Goal: Information Seeking & Learning: Learn about a topic

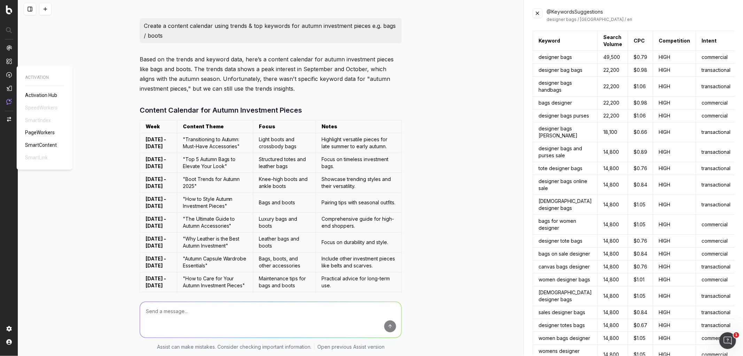
click at [35, 92] on span "Activation Hub" at bounding box center [41, 95] width 32 height 6
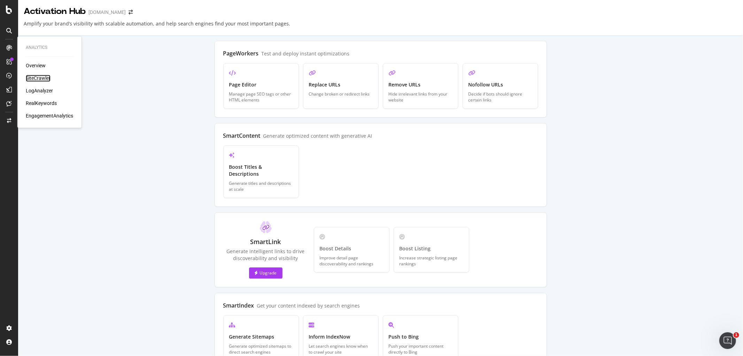
click at [36, 75] on div "SiteCrawler" at bounding box center [38, 78] width 25 height 7
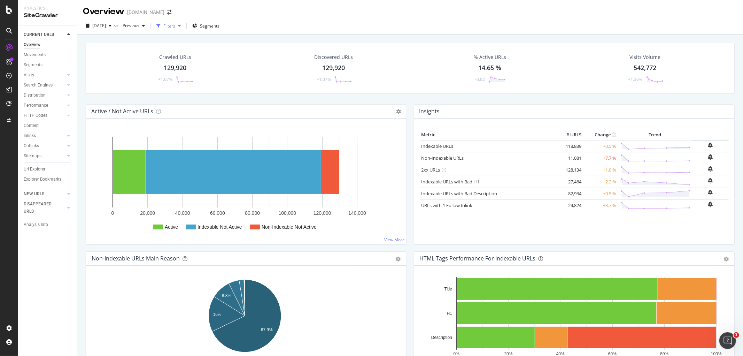
click at [179, 29] on div "Filters" at bounding box center [169, 26] width 30 height 10
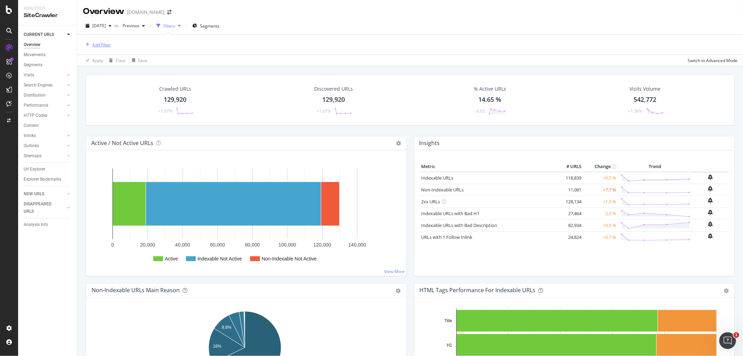
click at [98, 48] on div "Add Filter" at bounding box center [97, 45] width 28 height 8
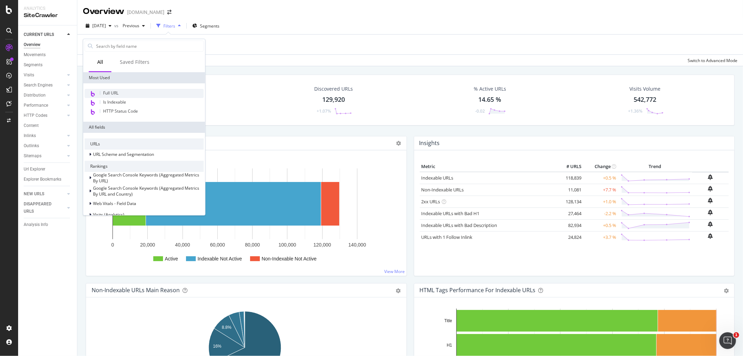
click at [101, 96] on div "Full URL" at bounding box center [144, 93] width 119 height 9
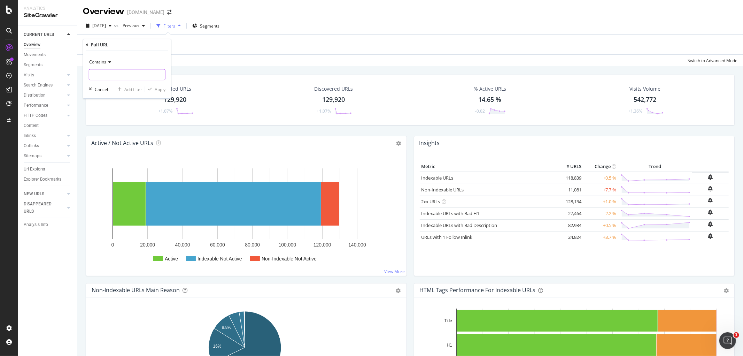
click at [103, 74] on input "text" at bounding box center [127, 74] width 76 height 11
paste input "[URL][DOMAIN_NAME]"
type input "[URL][DOMAIN_NAME]"
click at [156, 89] on div "Apply" at bounding box center [160, 89] width 11 height 6
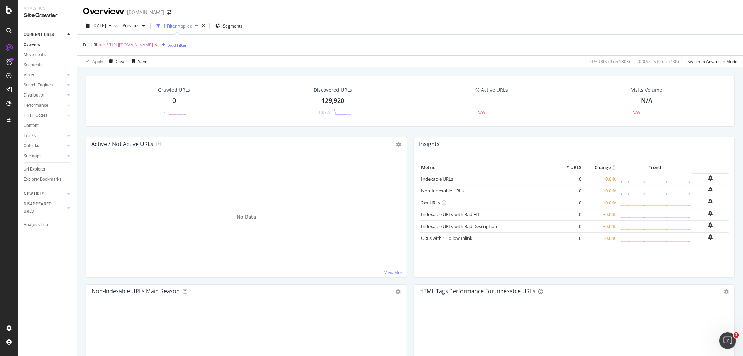
click at [159, 46] on icon at bounding box center [156, 44] width 6 height 7
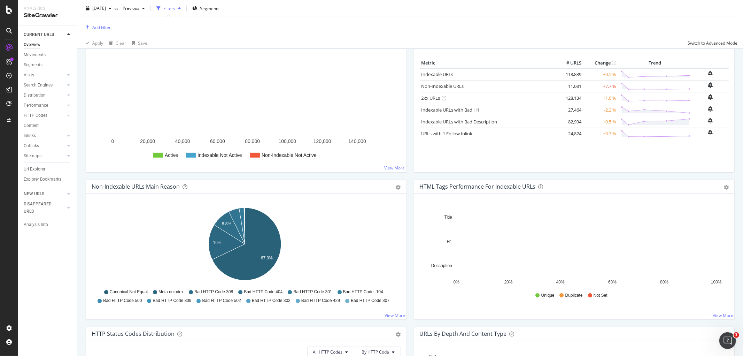
scroll to position [8, 0]
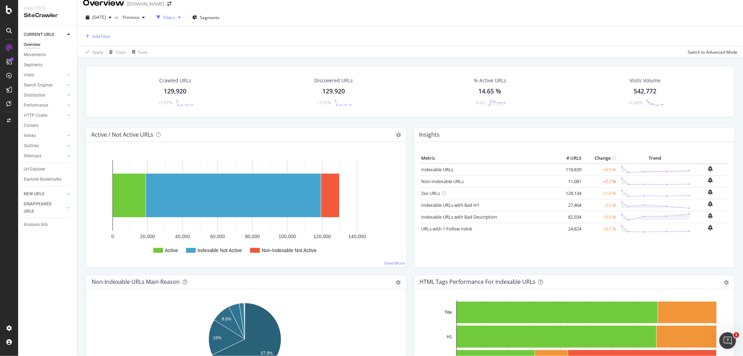
click at [184, 20] on div "Filters" at bounding box center [169, 17] width 30 height 10
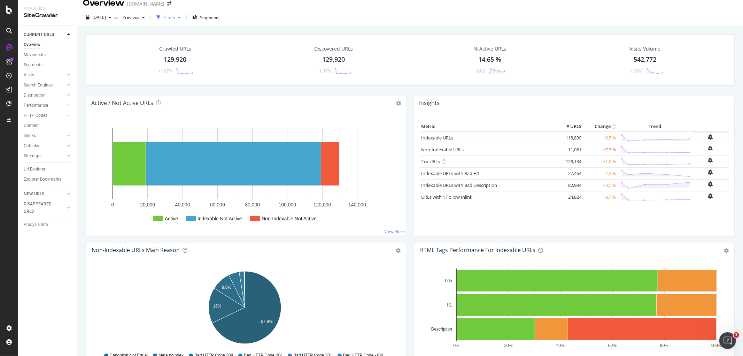
click at [175, 16] on div "Filters" at bounding box center [169, 18] width 12 height 6
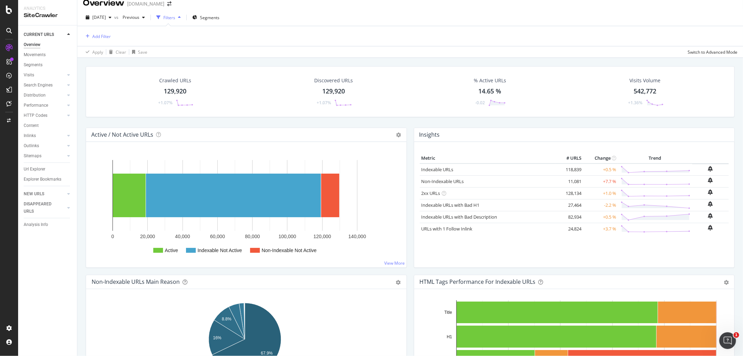
click at [175, 18] on div "Filters" at bounding box center [169, 18] width 12 height 6
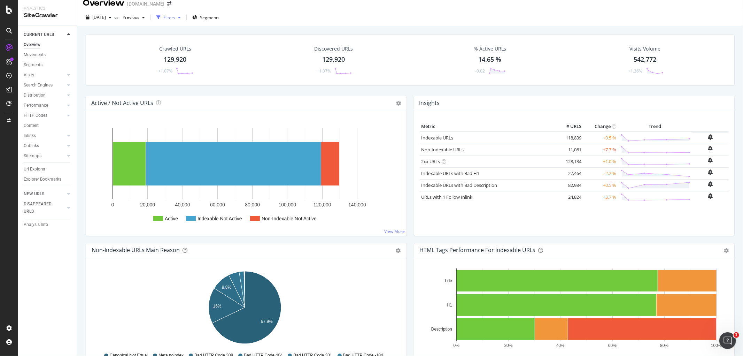
click at [175, 18] on div "Filters" at bounding box center [169, 18] width 12 height 6
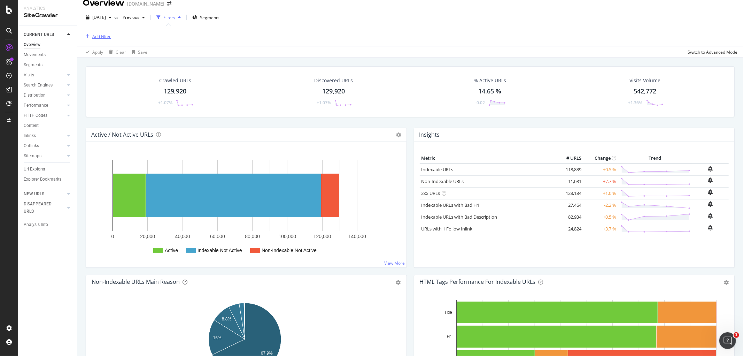
click at [91, 35] on div "button" at bounding box center [87, 36] width 9 height 4
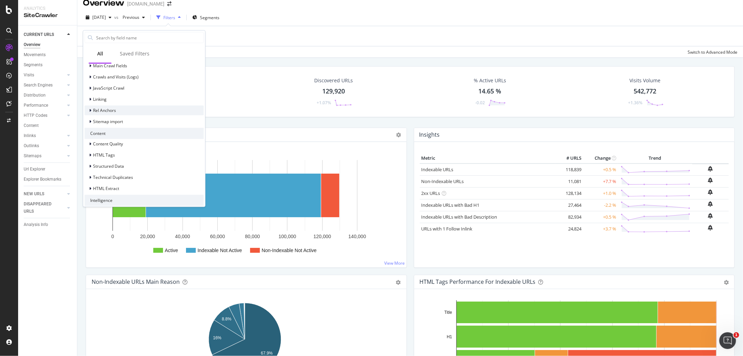
scroll to position [204, 0]
click at [91, 144] on icon at bounding box center [90, 144] width 2 height 4
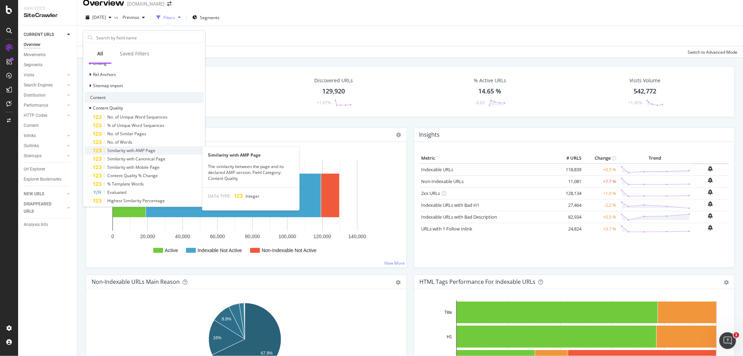
scroll to position [240, 0]
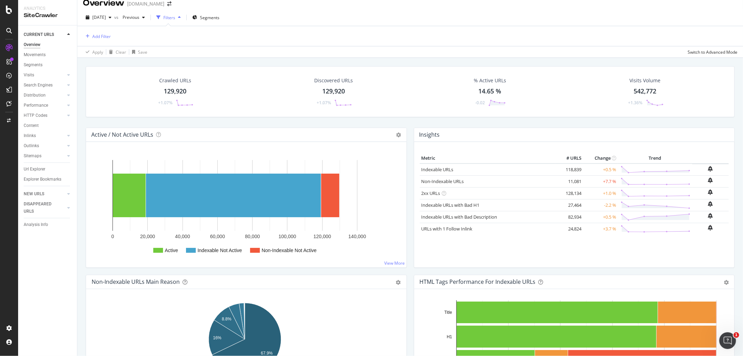
click at [314, 46] on div "Apply Clear Save Switch to Advanced Mode" at bounding box center [410, 51] width 666 height 11
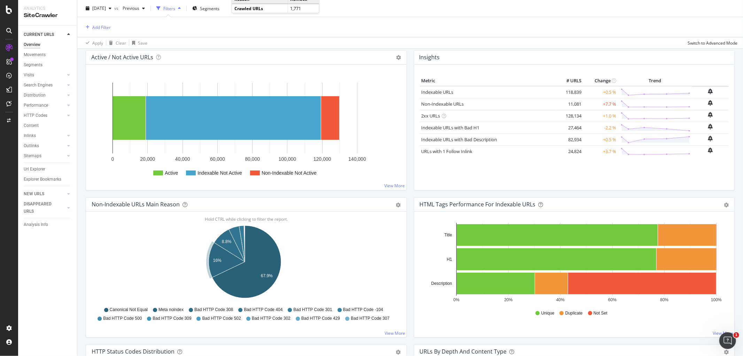
scroll to position [0, 0]
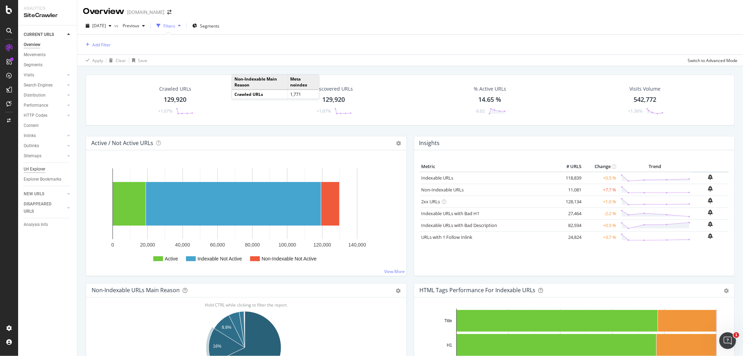
click at [32, 168] on div "Url Explorer" at bounding box center [35, 168] width 22 height 7
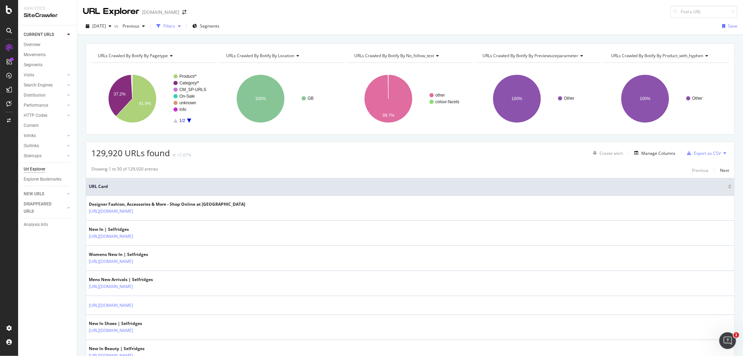
click at [175, 23] on div "Filters" at bounding box center [169, 26] width 12 height 6
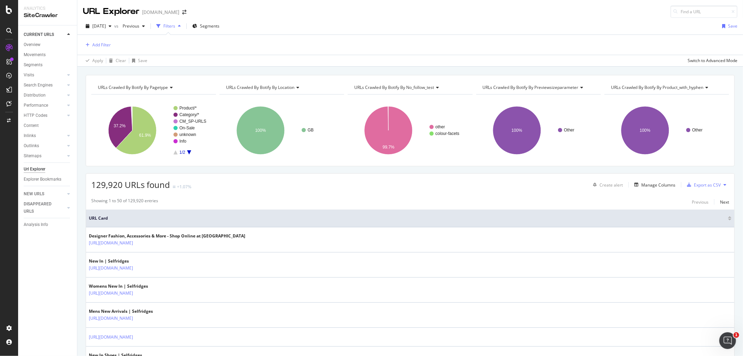
click at [175, 23] on div "Filters" at bounding box center [169, 26] width 12 height 6
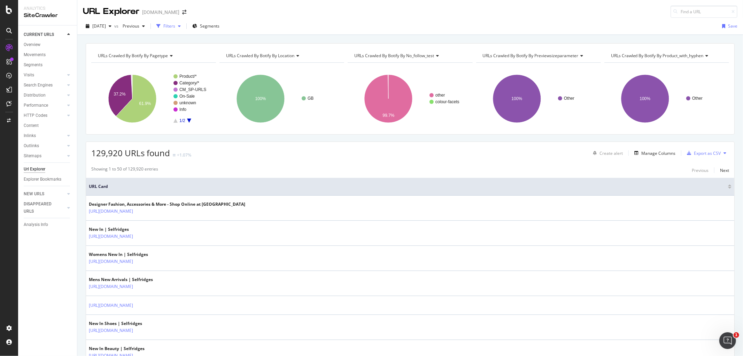
click at [175, 23] on div "Filters" at bounding box center [169, 26] width 12 height 6
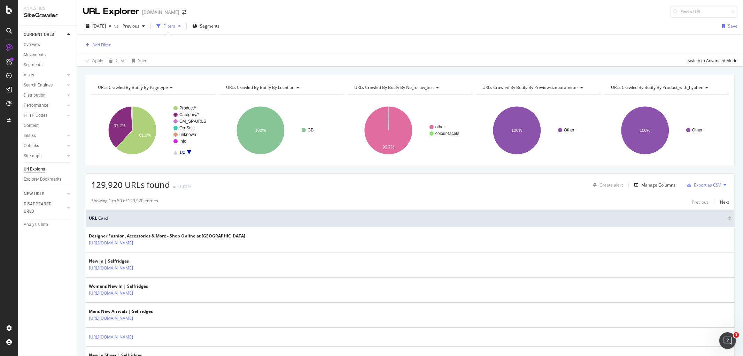
click at [101, 48] on div "Add Filter" at bounding box center [97, 45] width 28 height 8
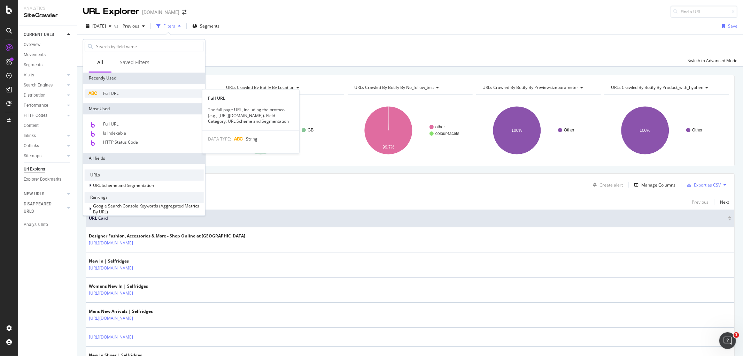
click at [103, 91] on span "Full URL" at bounding box center [110, 93] width 15 height 6
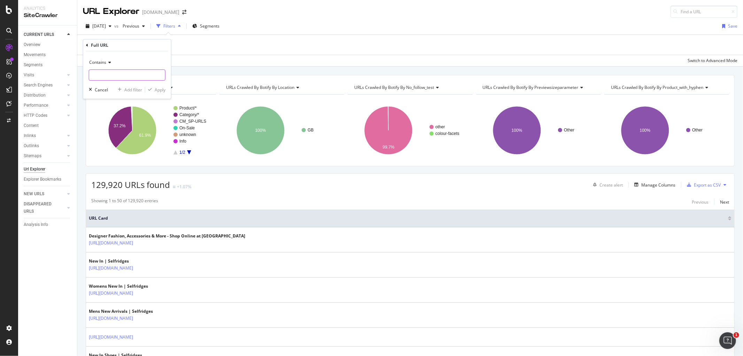
click at [109, 76] on input "text" at bounding box center [127, 74] width 76 height 11
paste input "[URL][DOMAIN_NAME]"
type input "[URL][DOMAIN_NAME]"
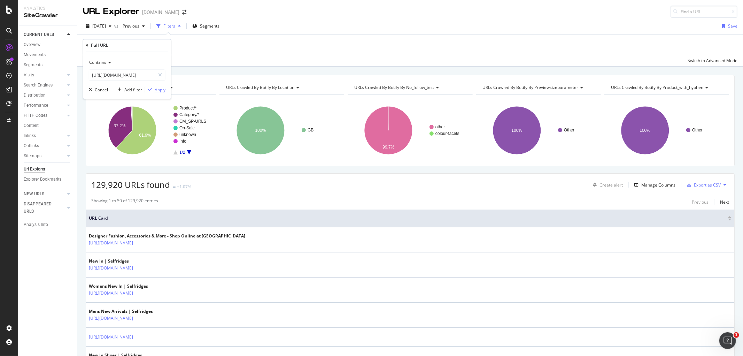
click at [159, 90] on div "Apply" at bounding box center [160, 90] width 11 height 6
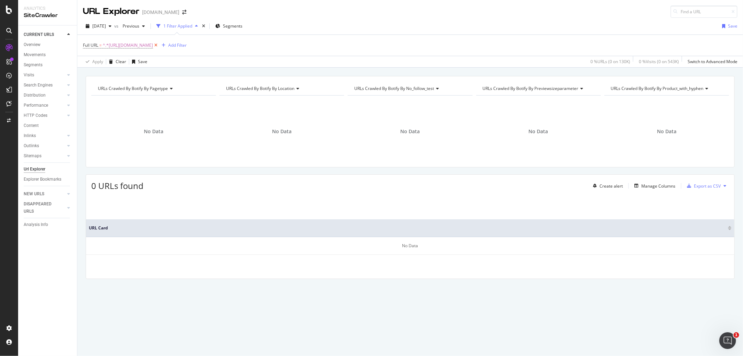
click at [159, 44] on icon at bounding box center [156, 45] width 6 height 7
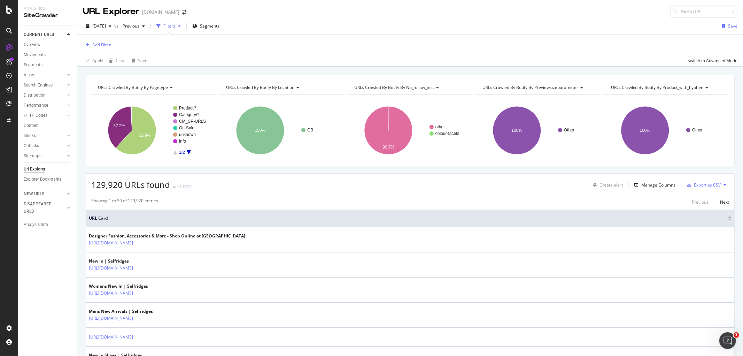
click at [103, 45] on div "Add Filter" at bounding box center [101, 45] width 18 height 6
click at [283, 21] on div "[DATE] vs Previous Filters Segments Save" at bounding box center [410, 28] width 666 height 14
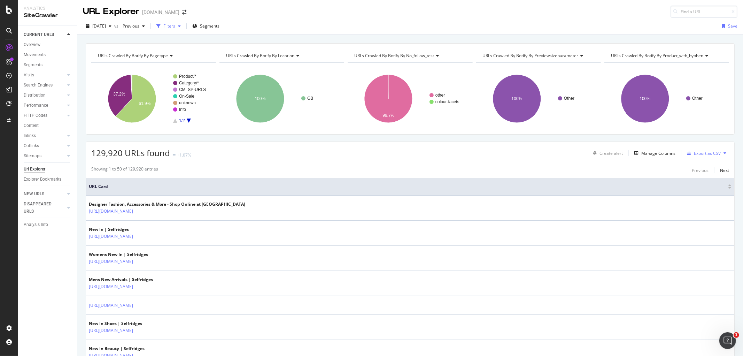
click at [175, 24] on div "Filters" at bounding box center [169, 26] width 12 height 6
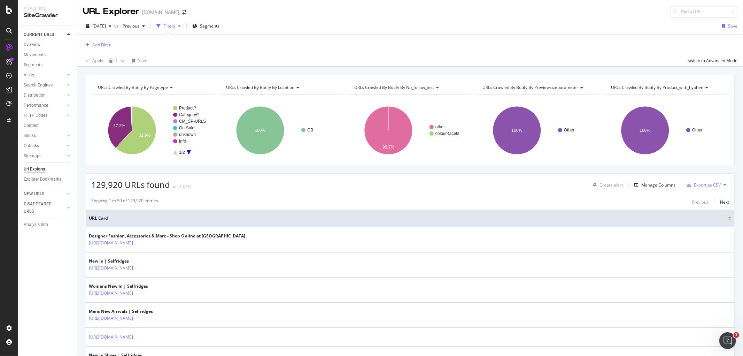
click at [93, 42] on div "Add Filter" at bounding box center [101, 45] width 18 height 6
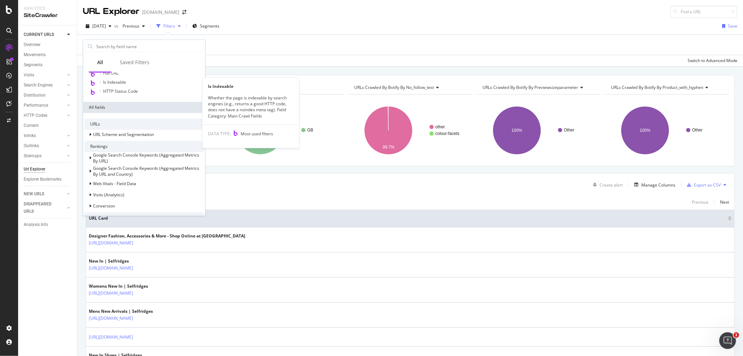
scroll to position [51, 0]
click at [121, 81] on span "Is Indexable" at bounding box center [114, 82] width 23 height 6
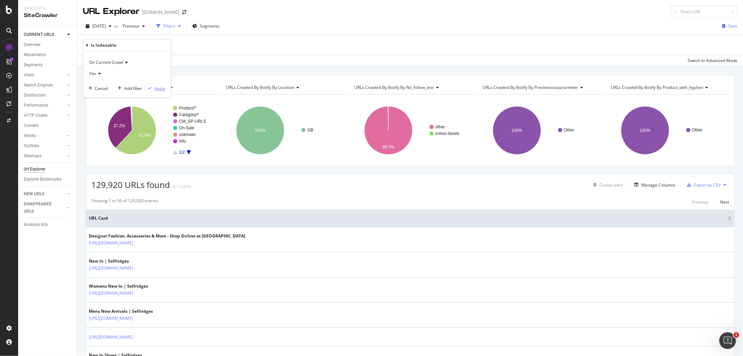
click at [155, 89] on div "Apply" at bounding box center [160, 88] width 11 height 6
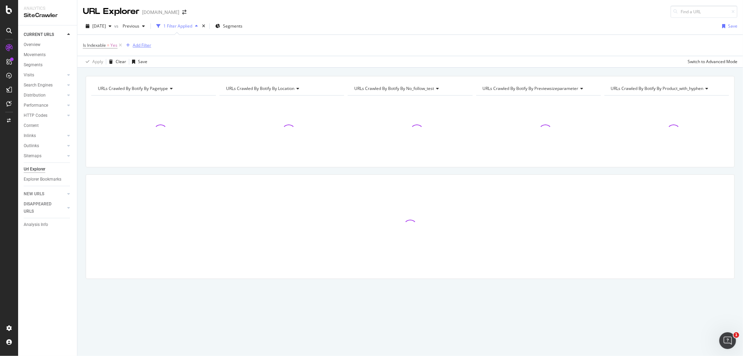
click at [134, 43] on div "Add Filter" at bounding box center [142, 45] width 18 height 6
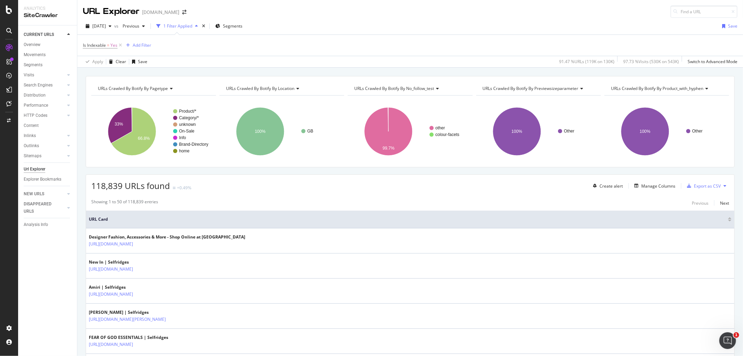
click at [143, 44] on div "Add Filter" at bounding box center [142, 45] width 18 height 6
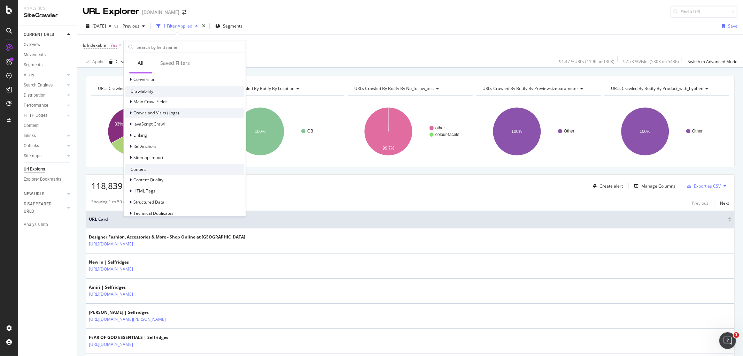
scroll to position [227, 0]
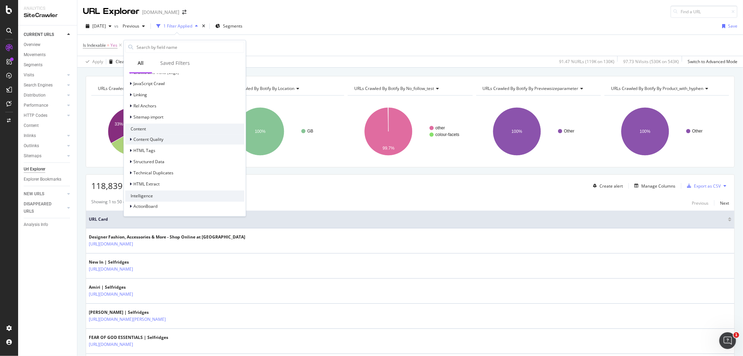
click at [140, 137] on span "Content Quality" at bounding box center [148, 139] width 30 height 6
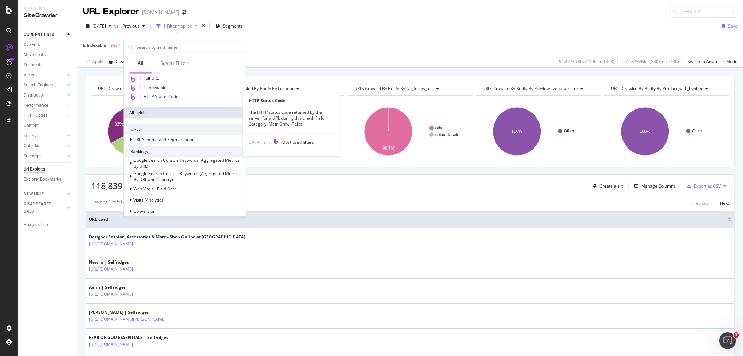
scroll to position [54, 0]
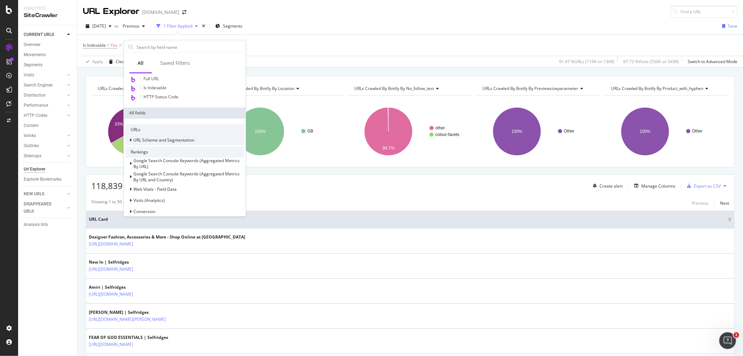
click at [131, 140] on icon at bounding box center [131, 140] width 2 height 4
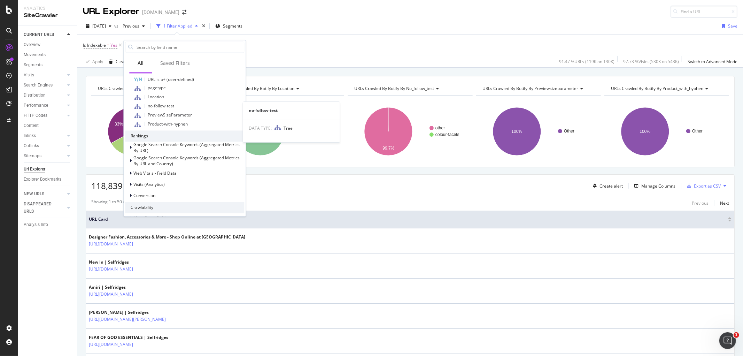
scroll to position [225, 0]
click at [131, 142] on div "Google Search Console Keywords (Aggregated Metrics By URL)" at bounding box center [184, 147] width 119 height 12
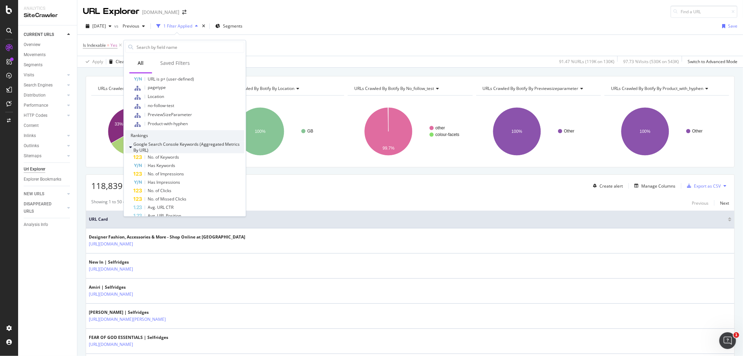
click at [131, 142] on div "Google Search Console Keywords (Aggregated Metrics By URL)" at bounding box center [184, 147] width 119 height 12
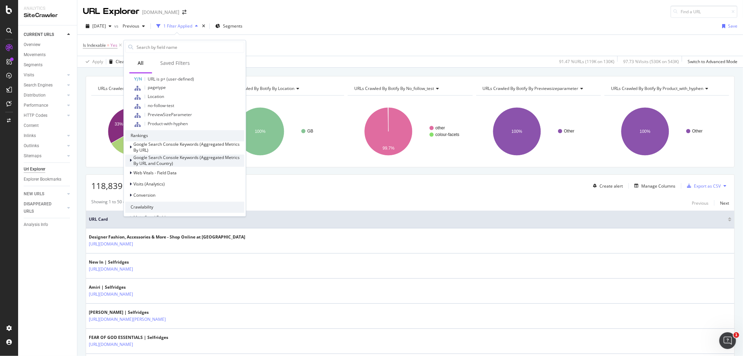
click at [131, 157] on div at bounding box center [131, 160] width 4 height 7
click at [130, 157] on div at bounding box center [131, 160] width 4 height 7
click at [133, 171] on div at bounding box center [131, 172] width 4 height 7
click at [134, 171] on div "Web Vitals - Field Data" at bounding box center [151, 172] width 52 height 7
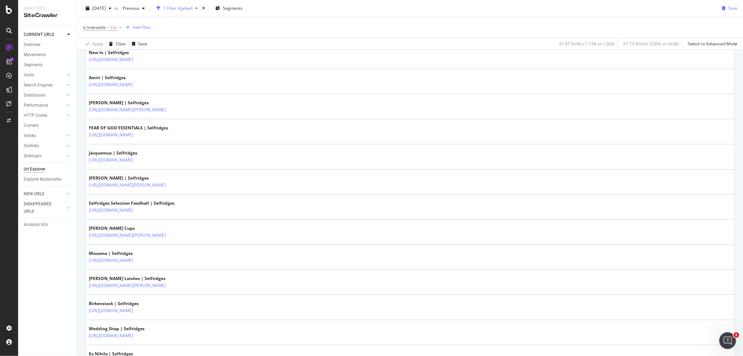
scroll to position [0, 0]
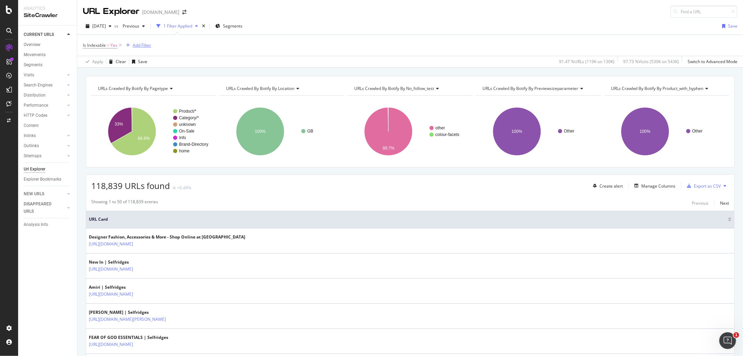
click at [138, 47] on div "Add Filter" at bounding box center [142, 45] width 18 height 6
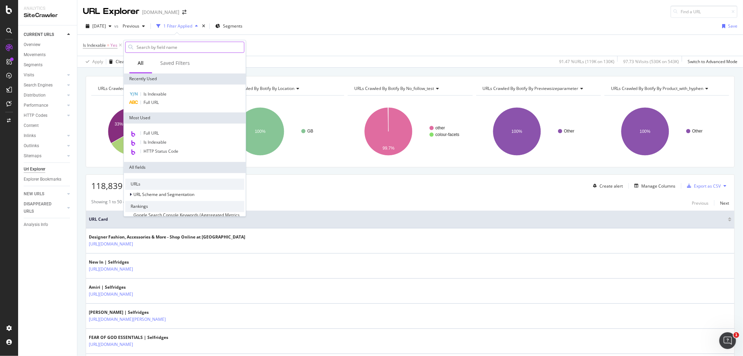
click at [166, 44] on input "text" at bounding box center [190, 47] width 108 height 10
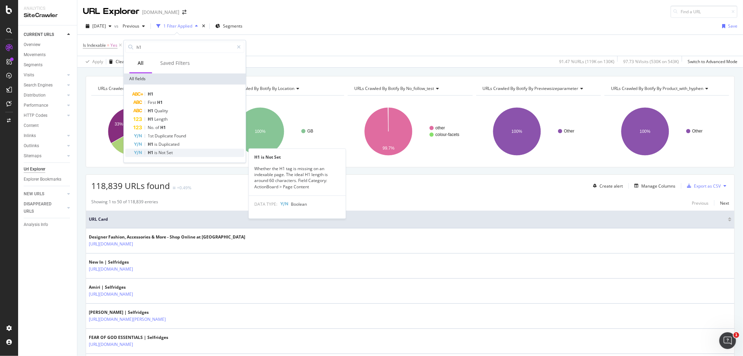
type input "h1"
click at [176, 154] on div "H1 is Not Set" at bounding box center [188, 152] width 111 height 8
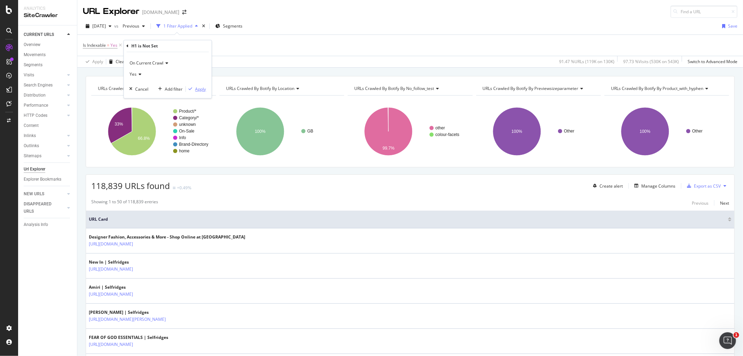
click at [196, 88] on div "Apply" at bounding box center [200, 89] width 11 height 6
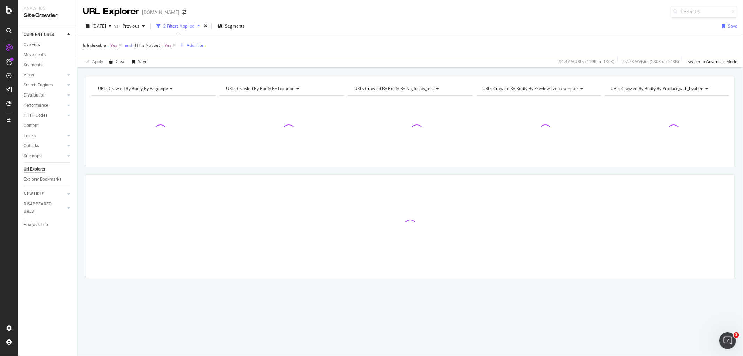
click at [194, 49] on div "Add Filter" at bounding box center [191, 45] width 28 height 8
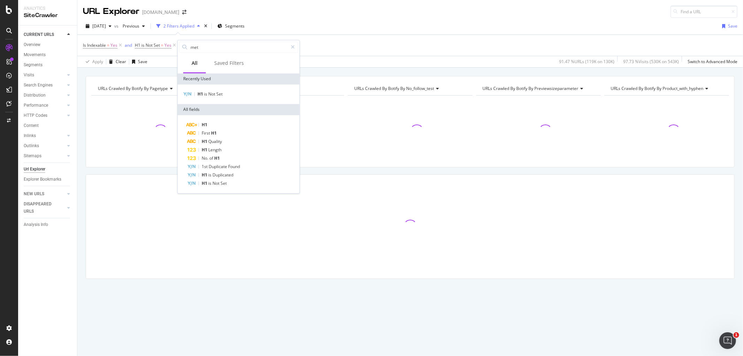
type input "meta"
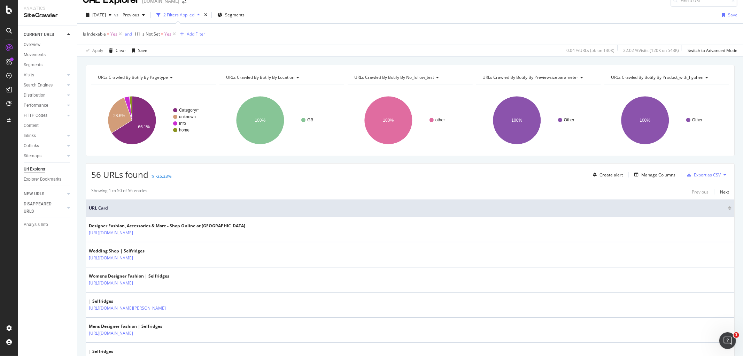
scroll to position [11, 0]
click at [189, 33] on div "Add Filter" at bounding box center [196, 34] width 18 height 6
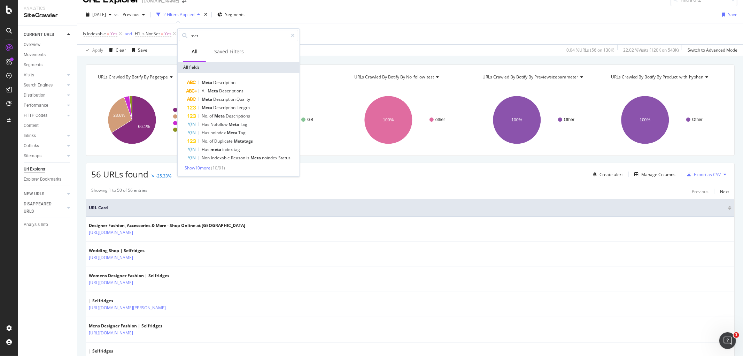
type input "meta"
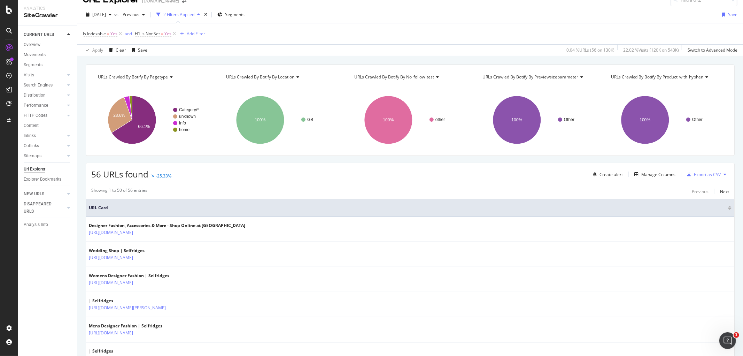
scroll to position [13, 0]
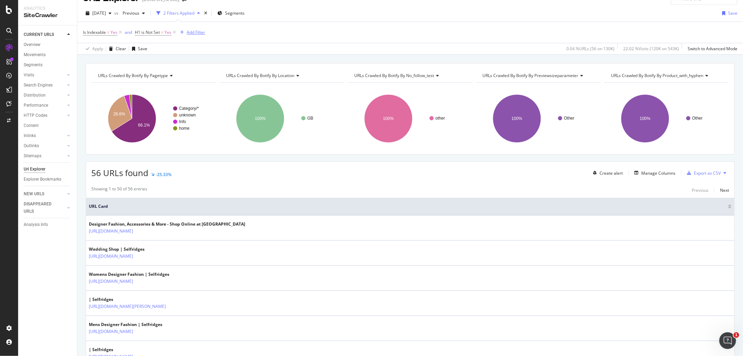
click at [194, 32] on div "Add Filter" at bounding box center [196, 32] width 18 height 6
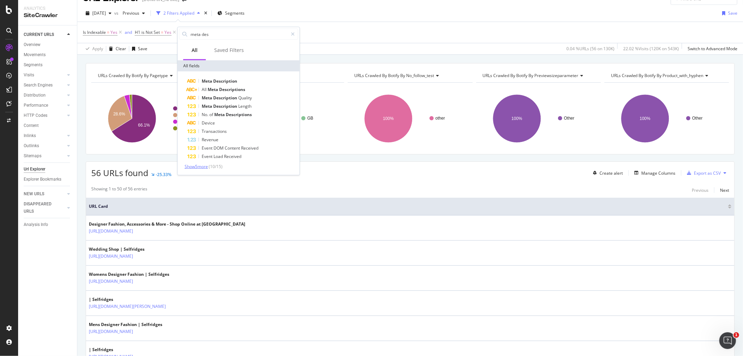
type input "meta des"
click at [207, 164] on span "Show 5 more" at bounding box center [196, 166] width 23 height 6
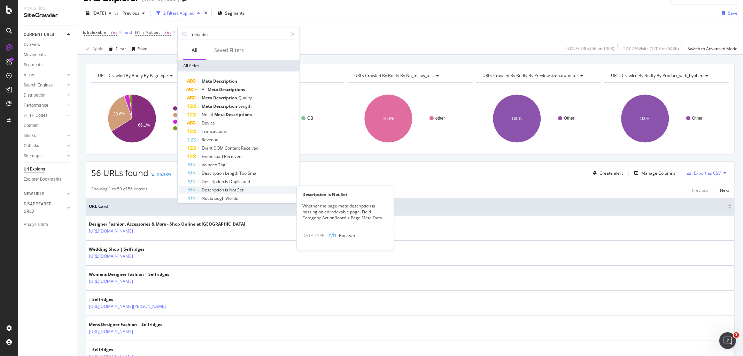
click at [210, 190] on span "Description" at bounding box center [213, 190] width 23 height 6
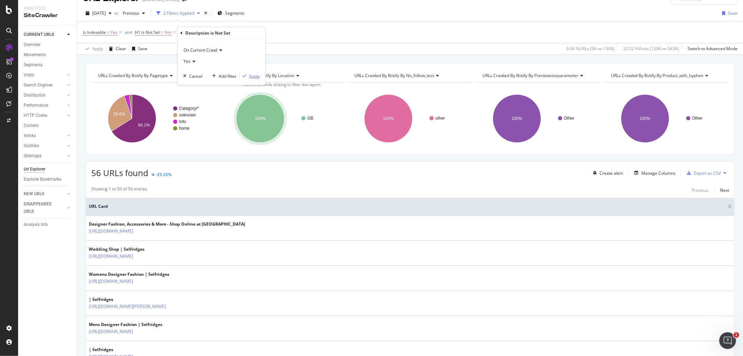
click at [255, 73] on div "Apply" at bounding box center [254, 76] width 11 height 6
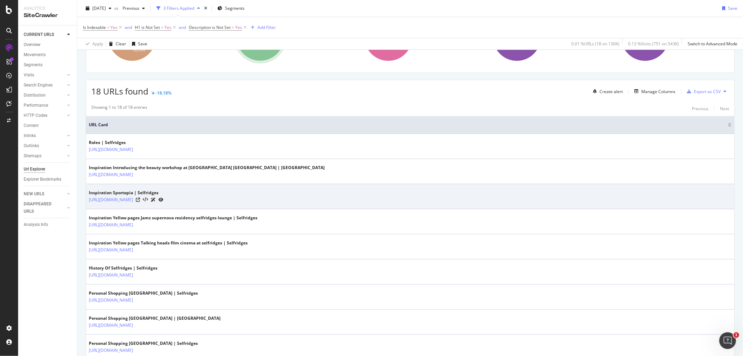
scroll to position [94, 0]
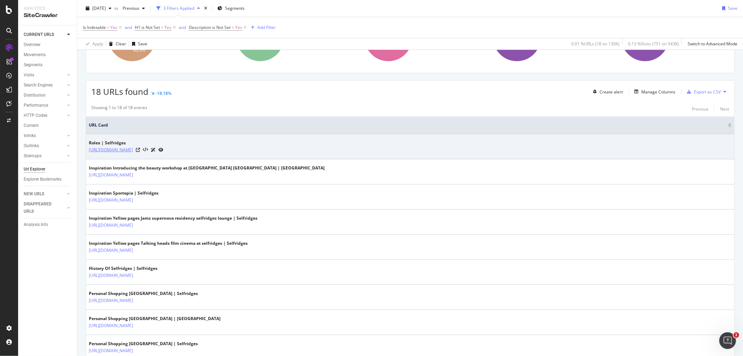
click at [133, 153] on link "[URL][DOMAIN_NAME]" at bounding box center [111, 149] width 44 height 7
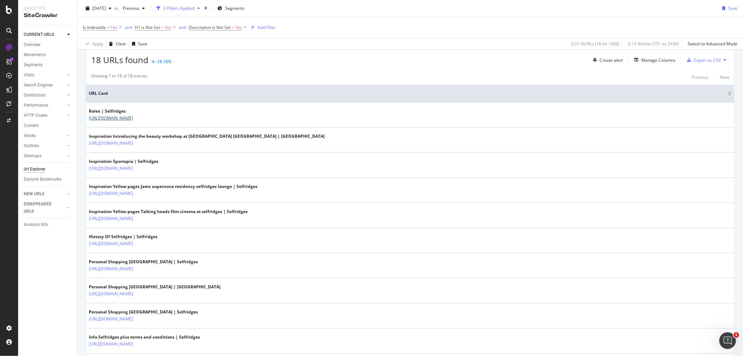
scroll to position [130, 0]
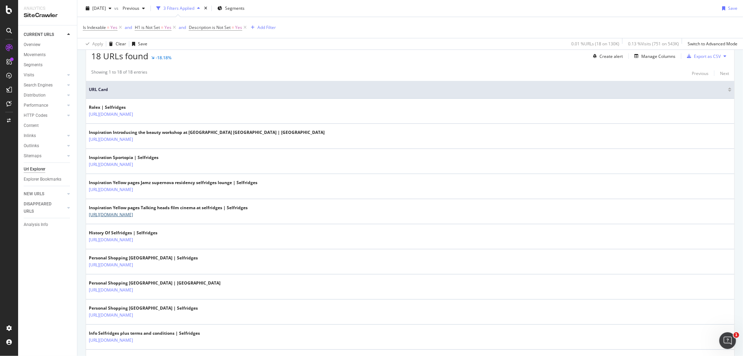
click at [133, 218] on link "[URL][DOMAIN_NAME]" at bounding box center [111, 214] width 44 height 7
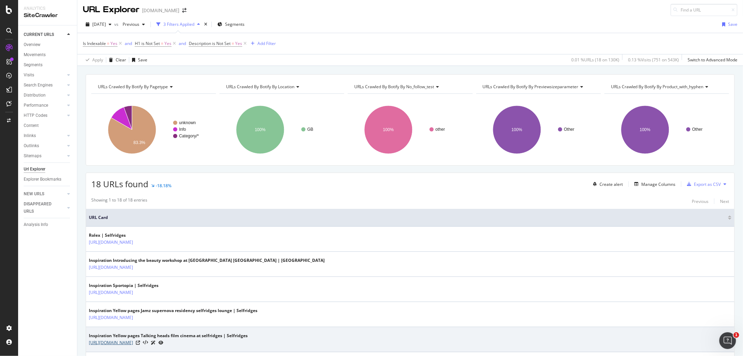
scroll to position [0, 0]
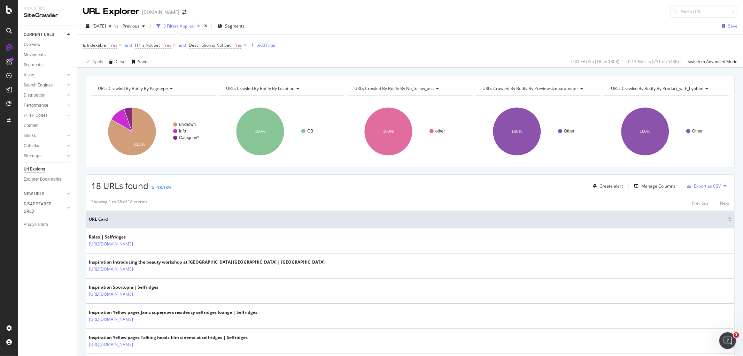
click at [323, 128] on rect "A chart." at bounding box center [281, 131] width 124 height 61
